Goal: Task Accomplishment & Management: Use online tool/utility

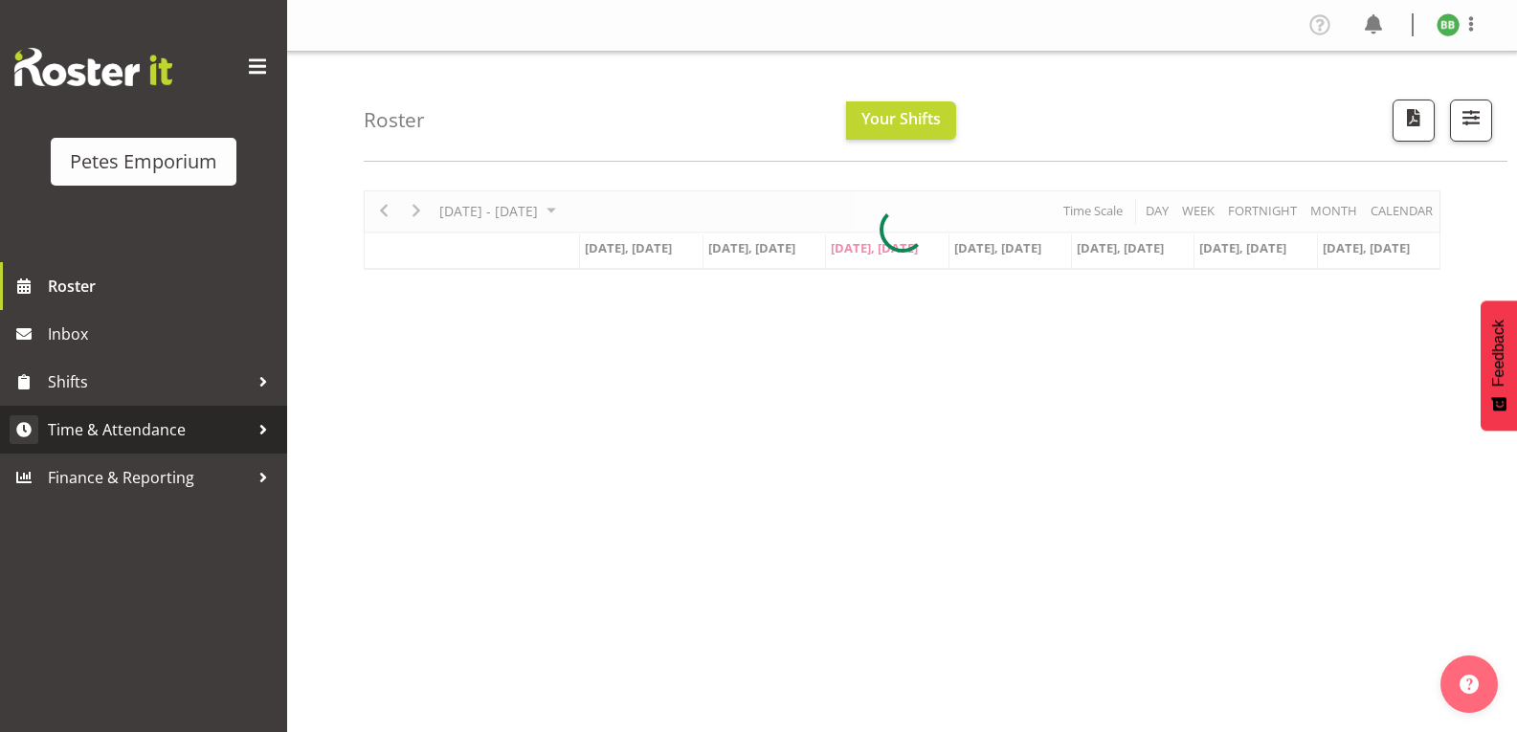
click at [100, 450] on link "Time & Attendance" at bounding box center [143, 430] width 287 height 48
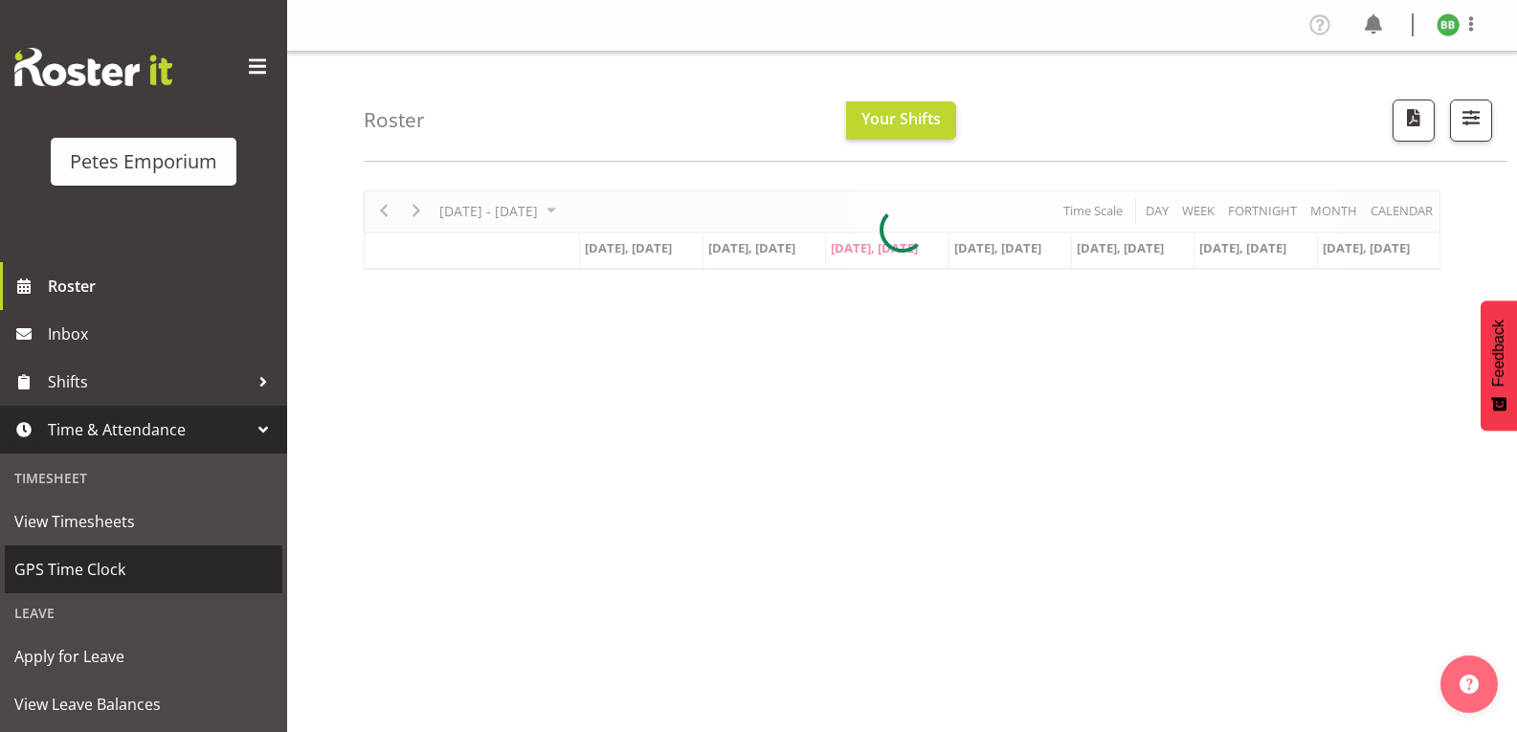
click at [74, 577] on span "GPS Time Clock" at bounding box center [143, 569] width 258 height 29
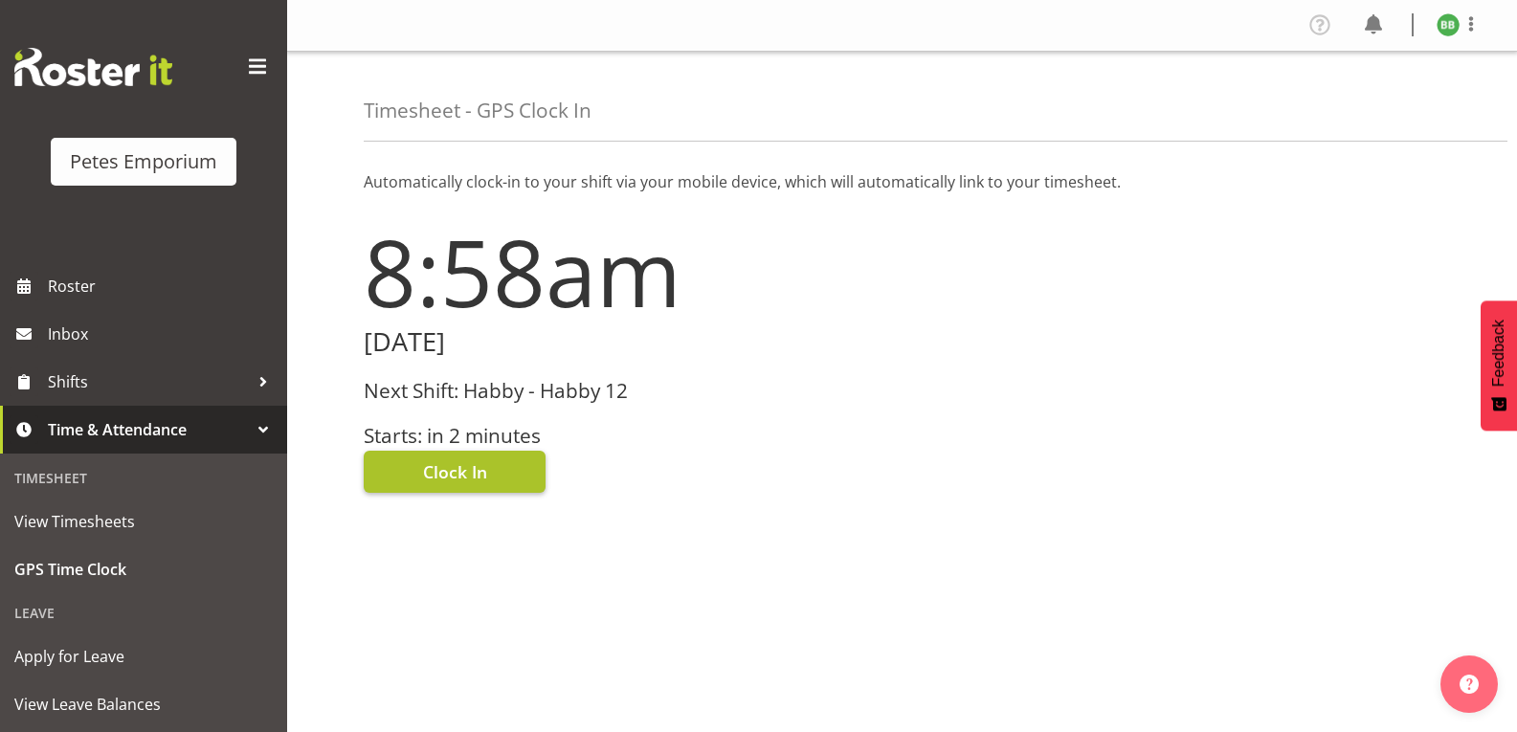
click at [432, 462] on span "Clock In" at bounding box center [455, 471] width 64 height 25
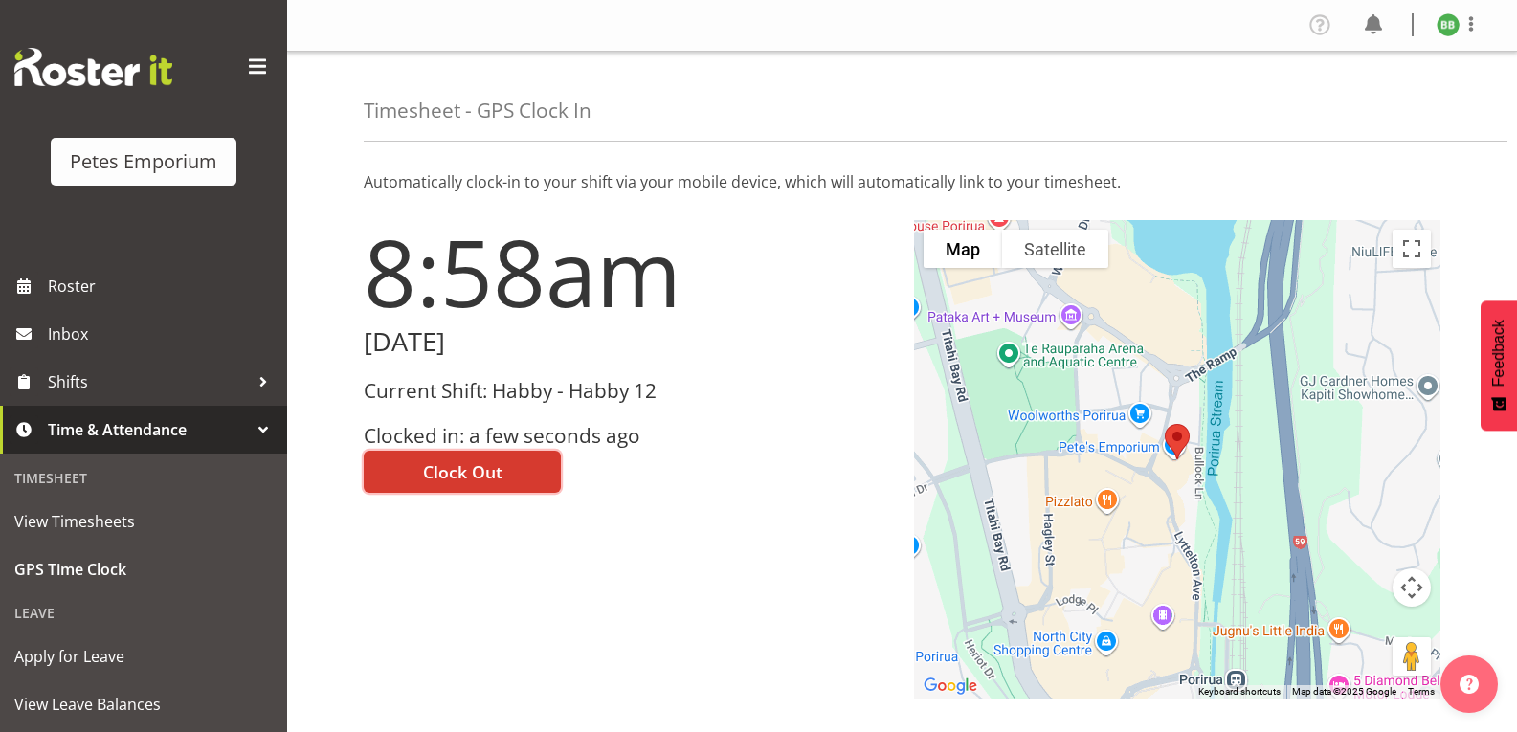
click at [1452, 28] on img at bounding box center [1447, 24] width 23 height 23
click at [1368, 100] on link "Log Out" at bounding box center [1390, 100] width 184 height 34
